Goal: Information Seeking & Learning: Learn about a topic

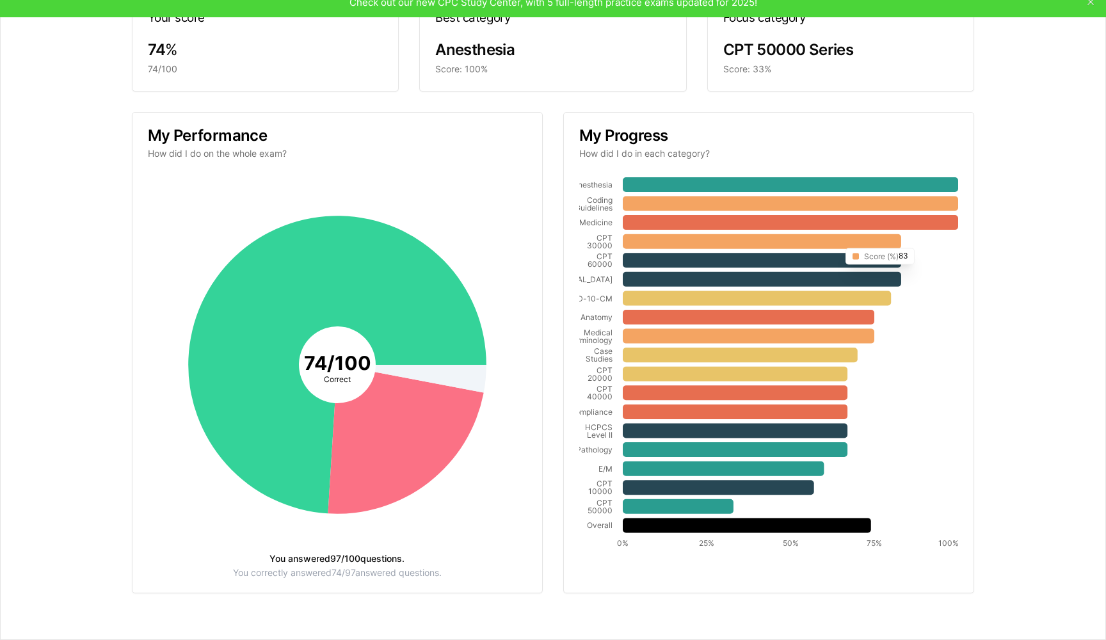
scroll to position [93, 0]
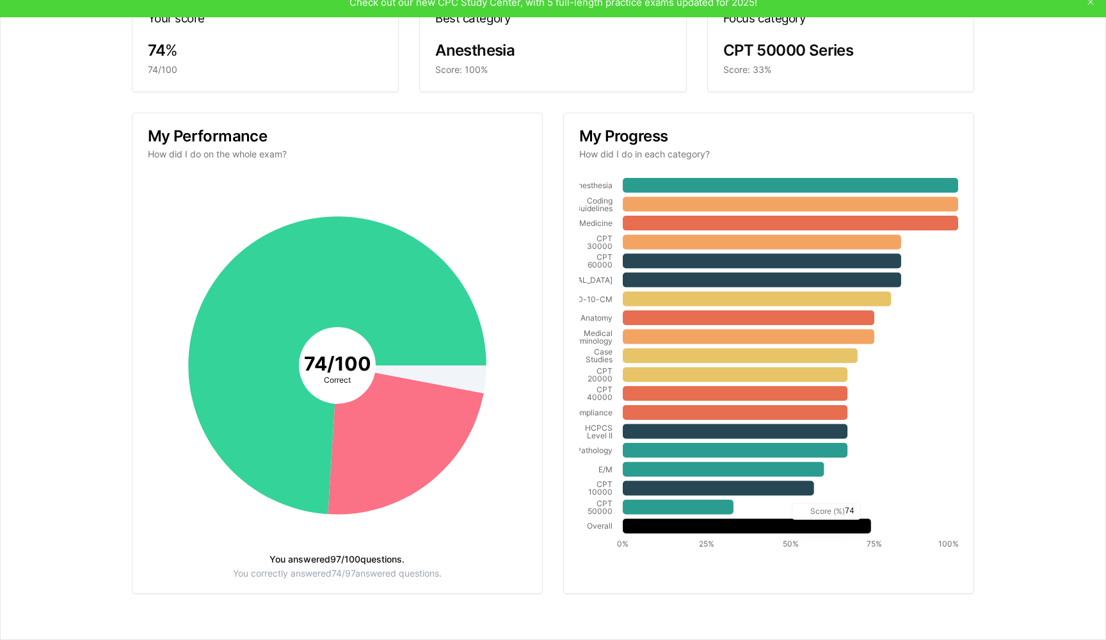
click at [786, 529] on icon at bounding box center [747, 526] width 248 height 15
click at [377, 448] on icon at bounding box center [406, 444] width 156 height 142
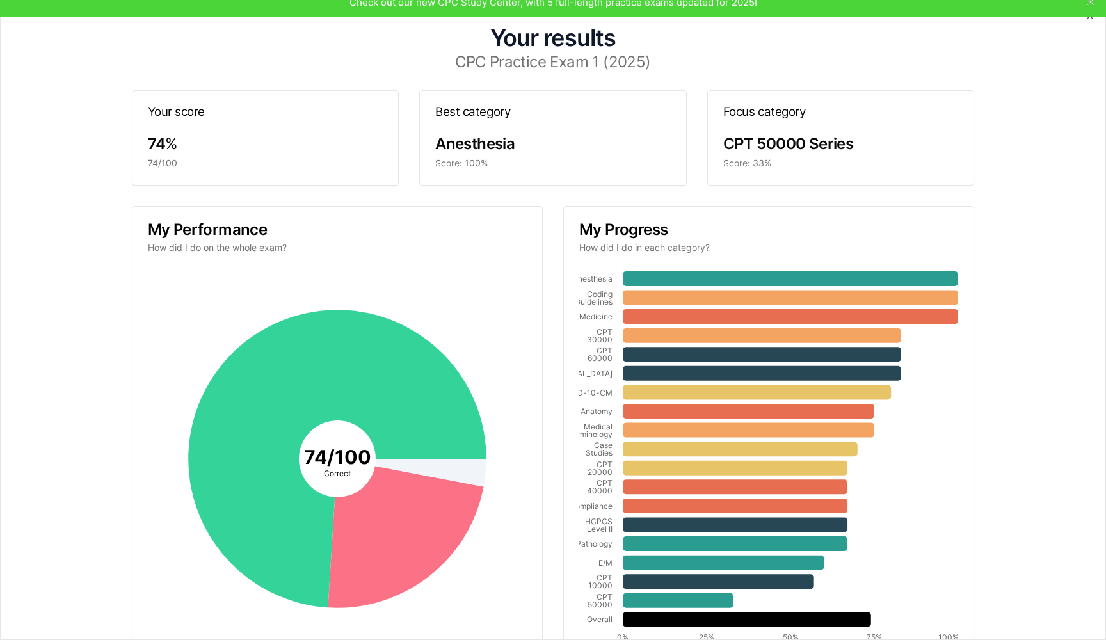
scroll to position [0, 0]
click at [517, 58] on h3 "CPC Practice Exam 1 (2025)" at bounding box center [553, 61] width 1054 height 15
click at [1090, 17] on icon "button" at bounding box center [1090, 15] width 5 height 5
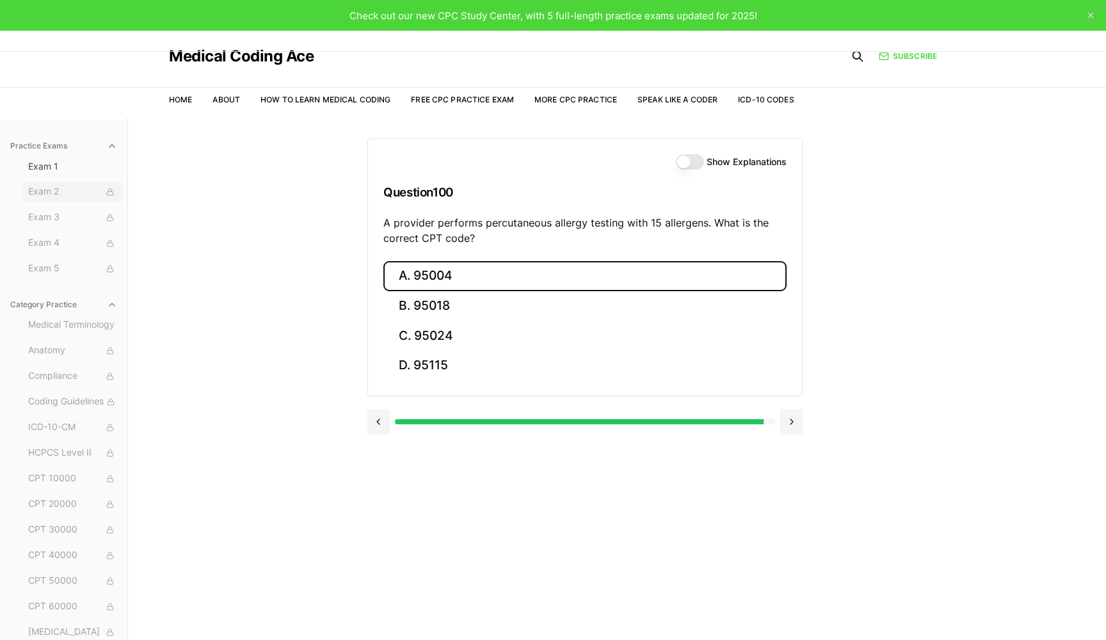
click at [53, 198] on span "Exam 2" at bounding box center [72, 192] width 89 height 14
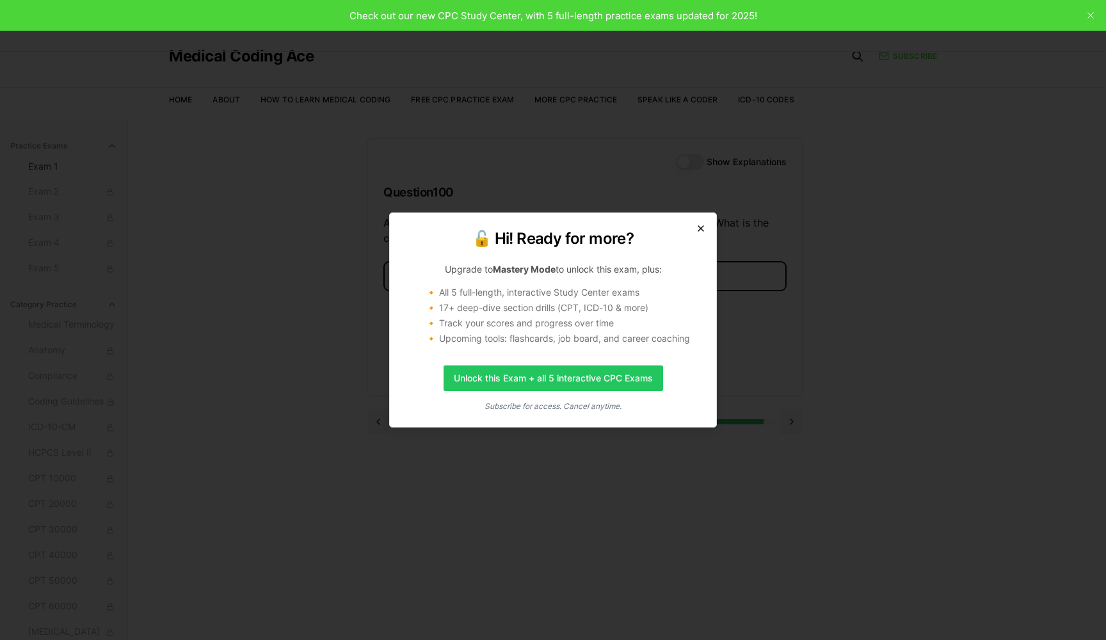
click at [705, 224] on icon "button" at bounding box center [701, 228] width 10 height 10
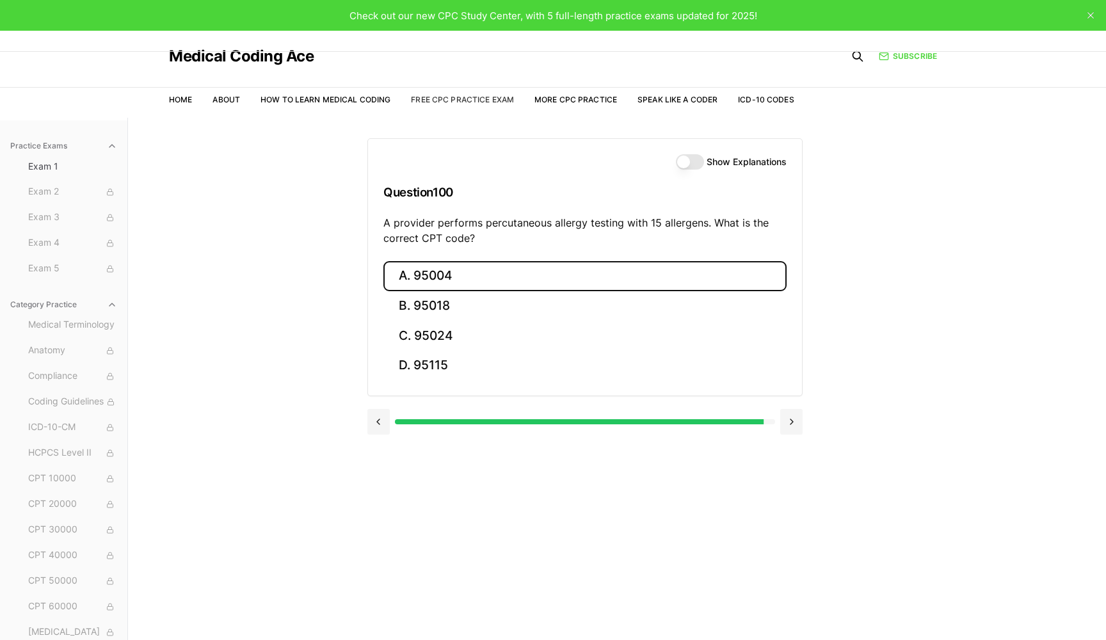
click at [488, 101] on link "Free CPC Practice Exam" at bounding box center [462, 100] width 103 height 10
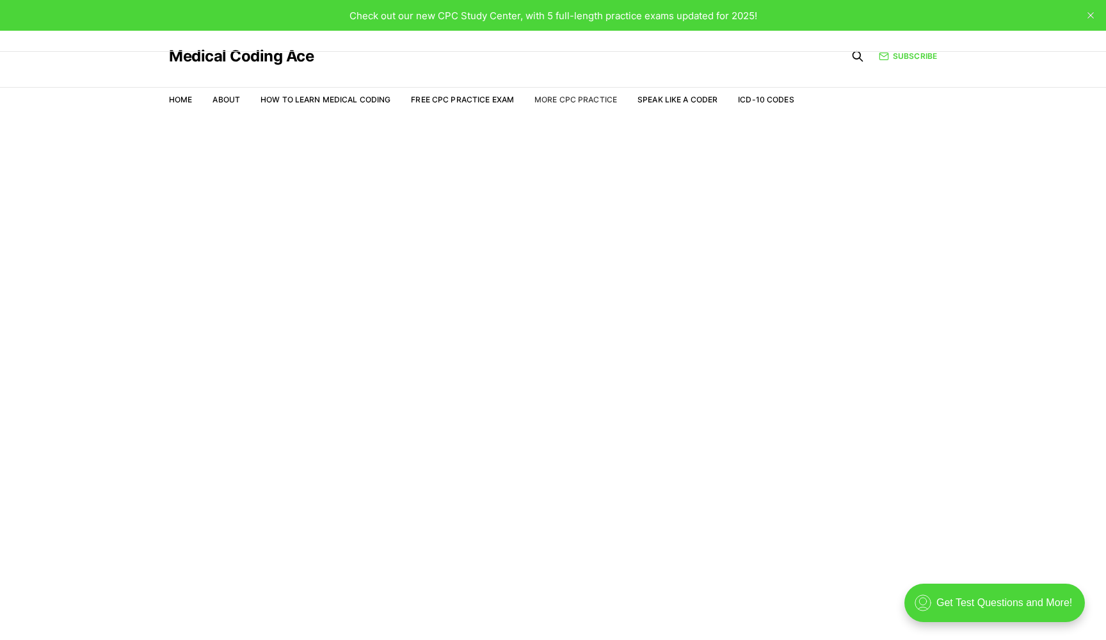
click at [551, 98] on link "More CPC Practice" at bounding box center [576, 100] width 83 height 10
click at [182, 99] on link "Home" at bounding box center [180, 100] width 23 height 10
click at [753, 102] on link "ICD-10 Codes" at bounding box center [766, 100] width 56 height 10
click at [662, 101] on link "Speak Like a Coder" at bounding box center [678, 100] width 80 height 10
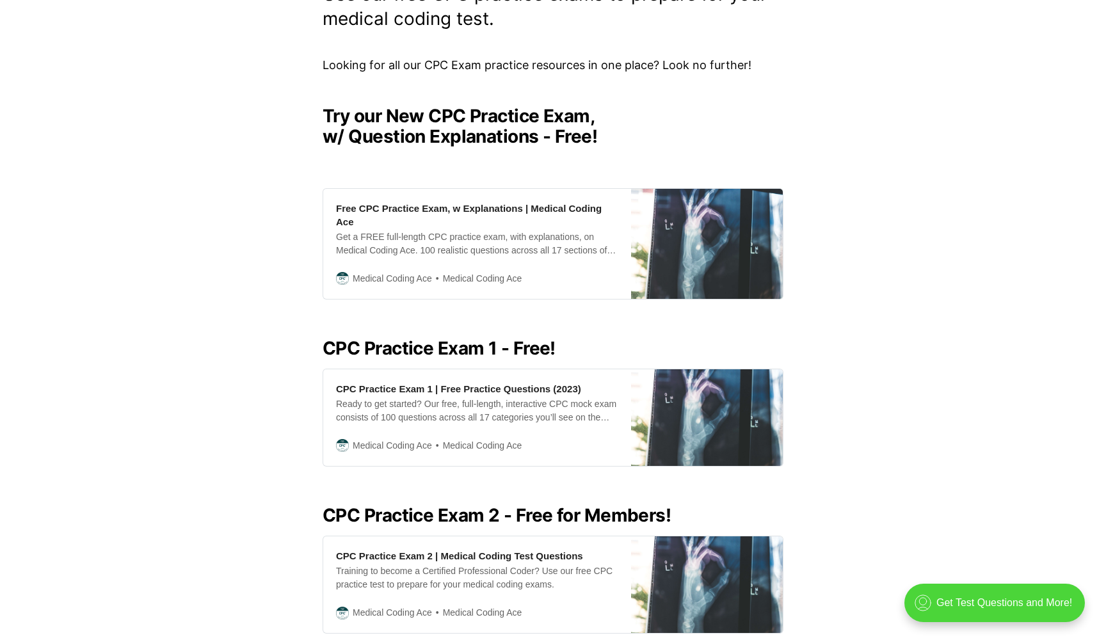
scroll to position [254, 0]
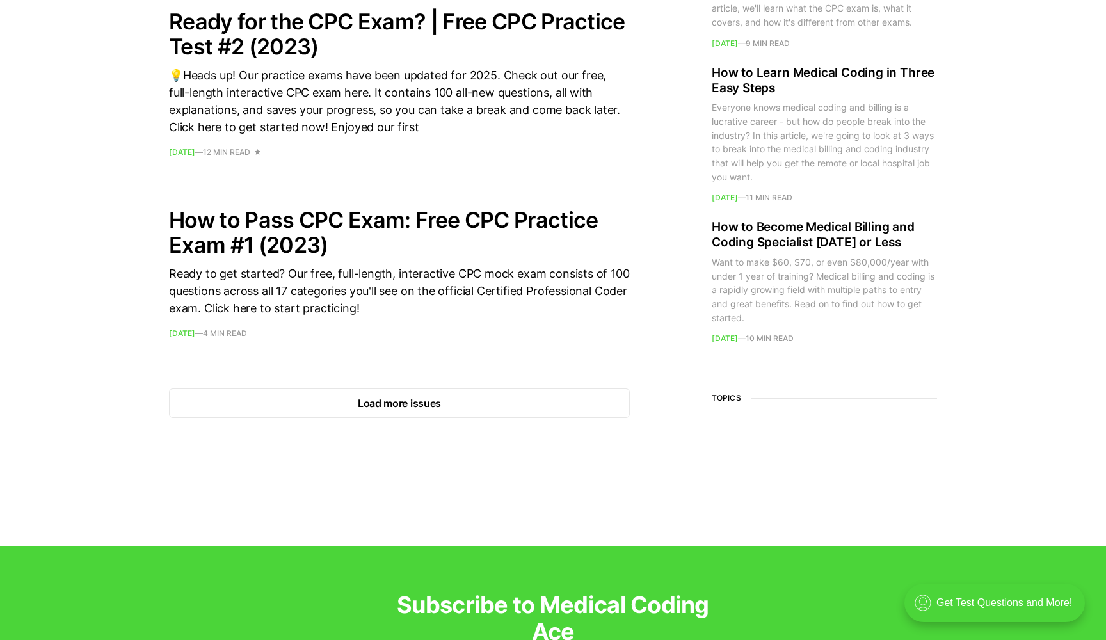
scroll to position [1819, 0]
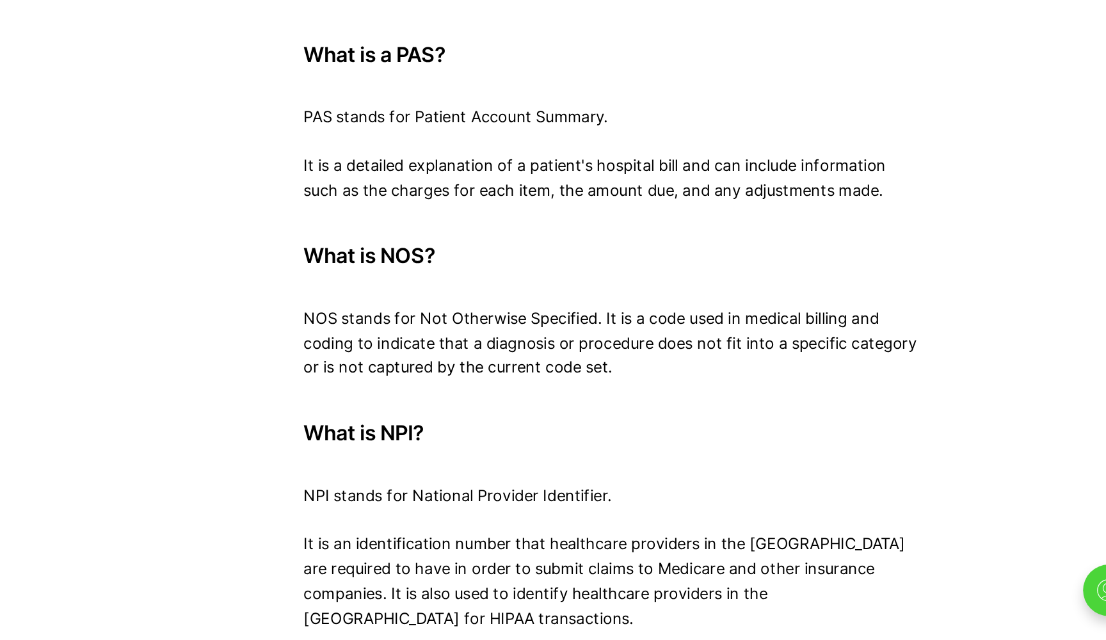
scroll to position [4525, 0]
